Goal: Task Accomplishment & Management: Use online tool/utility

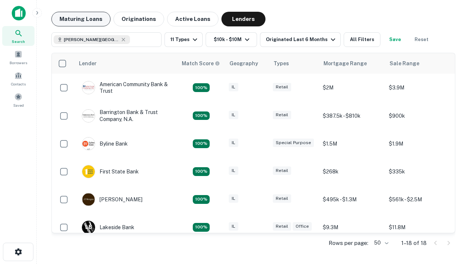
click at [81, 19] on button "Maturing Loans" at bounding box center [80, 19] width 59 height 15
